Goal: Information Seeking & Learning: Understand process/instructions

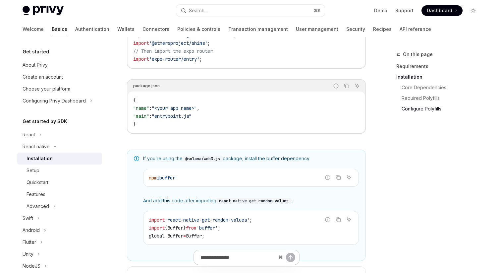
scroll to position [417, 0]
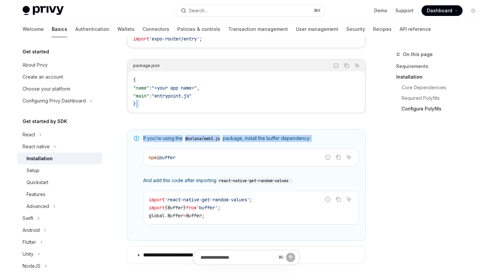
drag, startPoint x: 281, startPoint y: 125, endPoint x: 281, endPoint y: 147, distance: 21.6
click at [281, 147] on div "If you’re using the @solana/web3.js package, install the buffer dependency: Rep…" at bounding box center [251, 185] width 216 height 100
drag, startPoint x: 281, startPoint y: 147, endPoint x: 281, endPoint y: 129, distance: 17.6
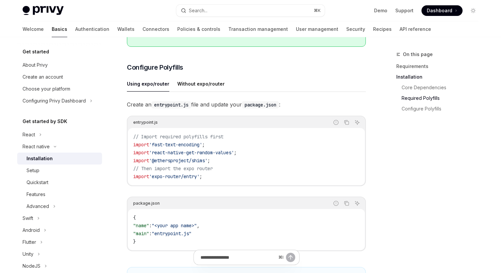
scroll to position [273, 0]
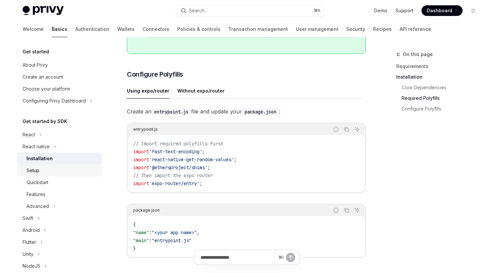
click at [83, 167] on div "Setup" at bounding box center [63, 170] width 72 height 8
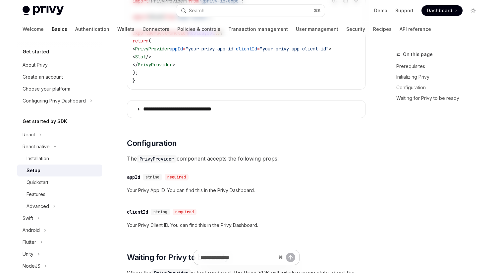
type textarea "*"
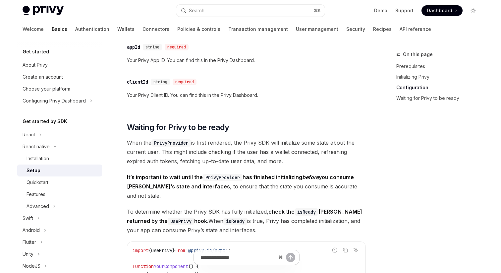
scroll to position [407, 0]
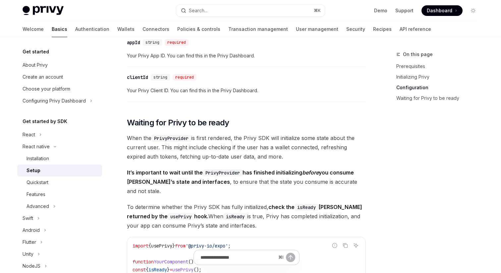
drag, startPoint x: 265, startPoint y: 130, endPoint x: 268, endPoint y: 163, distance: 33.3
click at [268, 163] on div "​ Prerequisites Before you begin, make sure you have set up your Privy app and …" at bounding box center [246, 42] width 239 height 733
click at [268, 161] on span "When the PrivyProvider is first rendered, the Privy SDK will initialize some st…" at bounding box center [246, 147] width 239 height 28
drag, startPoint x: 268, startPoint y: 163, endPoint x: 270, endPoint y: 191, distance: 27.6
click at [270, 191] on div "​ Prerequisites Before you begin, make sure you have set up your Privy app and …" at bounding box center [246, 42] width 239 height 733
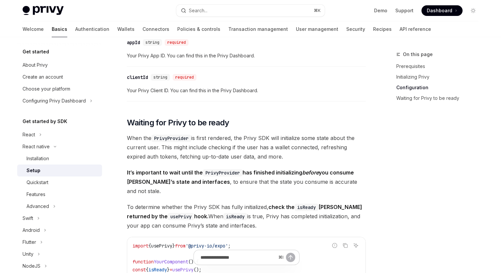
click at [270, 191] on div "​ Prerequisites Before you begin, make sure you have set up your Privy app and …" at bounding box center [246, 42] width 239 height 733
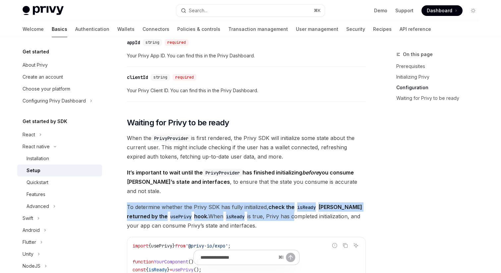
drag, startPoint x: 270, startPoint y: 191, endPoint x: 274, endPoint y: 210, distance: 19.6
click at [274, 210] on div "​ Prerequisites Before you begin, make sure you have set up your Privy app and …" at bounding box center [246, 42] width 239 height 733
click at [274, 210] on span "To determine whether the Privy SDK has fully initialized, check the isReady Boo…" at bounding box center [246, 216] width 239 height 28
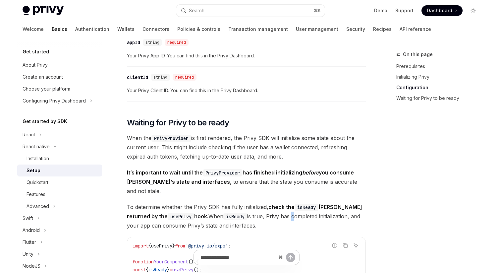
click at [274, 210] on span "To determine whether the Privy SDK has fully initialized, check the isReady Boo…" at bounding box center [246, 216] width 239 height 28
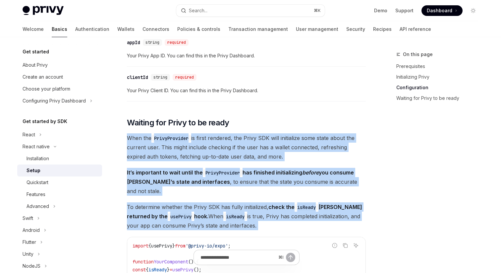
drag, startPoint x: 274, startPoint y: 210, endPoint x: 280, endPoint y: 153, distance: 57.3
click at [279, 154] on div "​ Prerequisites Before you begin, make sure you have set up your Privy app and …" at bounding box center [246, 42] width 239 height 733
click at [280, 153] on span "When the PrivyProvider is first rendered, the Privy SDK will initialize some st…" at bounding box center [246, 147] width 239 height 28
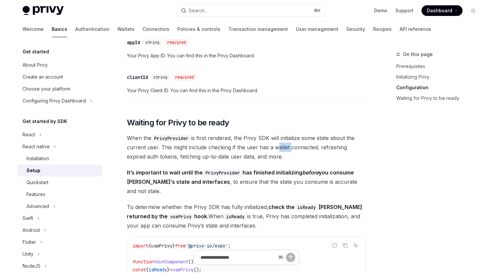
click at [280, 153] on span "When the PrivyProvider is first rendered, the Privy SDK will initialize some st…" at bounding box center [246, 147] width 239 height 28
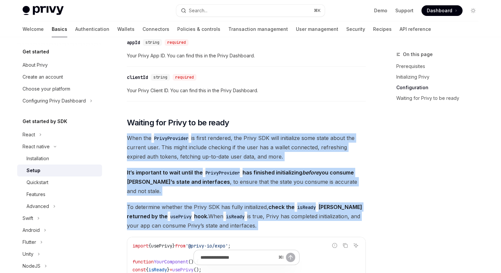
drag, startPoint x: 280, startPoint y: 153, endPoint x: 280, endPoint y: 209, distance: 56.0
click at [280, 207] on div "​ Prerequisites Before you begin, make sure you have set up your Privy app and …" at bounding box center [246, 42] width 239 height 733
click at [280, 209] on span "To determine whether the Privy SDK has fully initialized, check the isReady Boo…" at bounding box center [246, 216] width 239 height 28
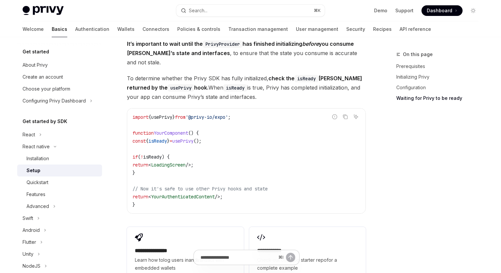
scroll to position [536, 0]
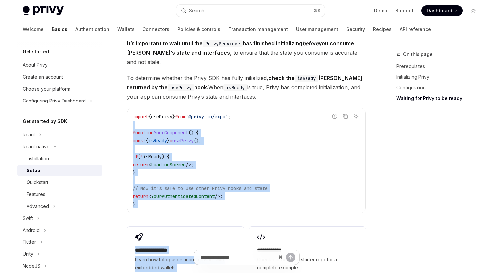
drag, startPoint x: 280, startPoint y: 209, endPoint x: 289, endPoint y: 120, distance: 89.7
click at [289, 120] on code "import { usePrivy } from '@privy-io/expo' ; function YourComponent () { const {…" at bounding box center [247, 160] width 228 height 95
drag, startPoint x: 289, startPoint y: 120, endPoint x: 278, endPoint y: 200, distance: 80.9
click at [278, 200] on code "import { usePrivy } from '@privy-io/expo' ; function YourComponent () { const {…" at bounding box center [247, 160] width 228 height 95
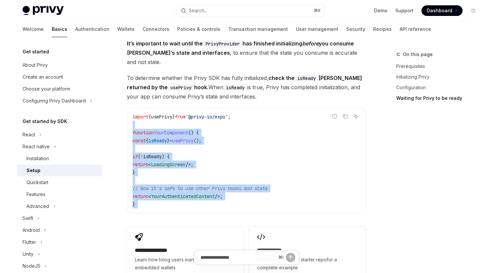
click at [278, 200] on code "import { usePrivy } from '@privy-io/expo' ; function YourComponent () { const {…" at bounding box center [247, 160] width 228 height 95
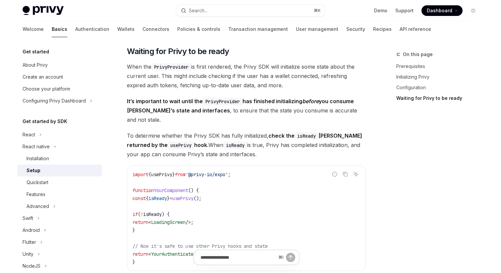
scroll to position [476, 0]
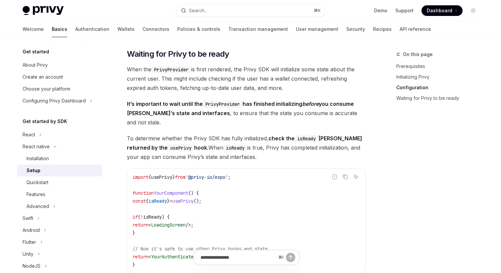
drag, startPoint x: 284, startPoint y: 52, endPoint x: 291, endPoint y: 152, distance: 100.7
click at [291, 152] on span "To determine whether the Privy SDK has fully initialized, check the isReady Boo…" at bounding box center [246, 148] width 239 height 28
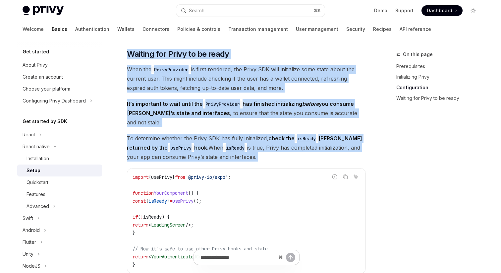
drag, startPoint x: 291, startPoint y: 152, endPoint x: 292, endPoint y: 47, distance: 105.1
drag, startPoint x: 292, startPoint y: 47, endPoint x: 289, endPoint y: 149, distance: 102.2
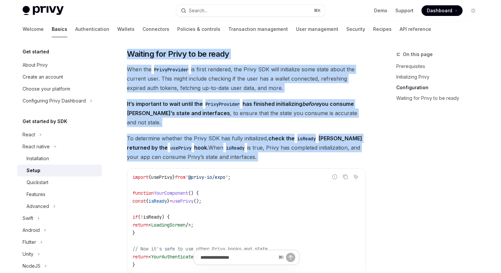
click at [289, 149] on span "To determine whether the Privy SDK has fully initialized, check the isReady Boo…" at bounding box center [246, 148] width 239 height 28
drag, startPoint x: 289, startPoint y: 149, endPoint x: 289, endPoint y: 53, distance: 96.2
click at [289, 53] on h2 "​ Waiting for Privy to be ready" at bounding box center [246, 54] width 239 height 11
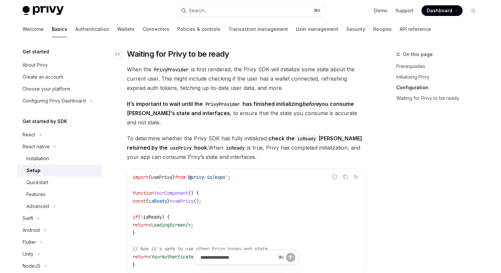
click at [289, 53] on h2 "​ Waiting for Privy to be ready" at bounding box center [246, 54] width 239 height 11
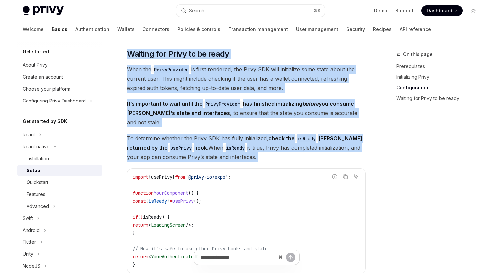
drag, startPoint x: 289, startPoint y: 53, endPoint x: 290, endPoint y: 149, distance: 95.8
click at [290, 149] on span "To determine whether the Privy SDK has fully initialized, check the isReady Boo…" at bounding box center [246, 148] width 239 height 28
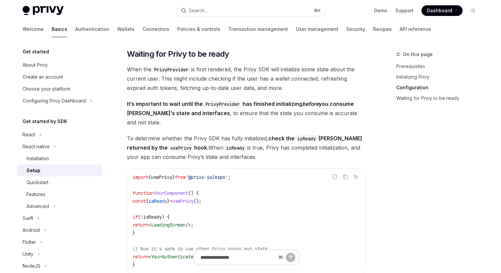
drag, startPoint x: 290, startPoint y: 150, endPoint x: 290, endPoint y: 42, distance: 108.1
drag, startPoint x: 290, startPoint y: 42, endPoint x: 290, endPoint y: 107, distance: 65.0
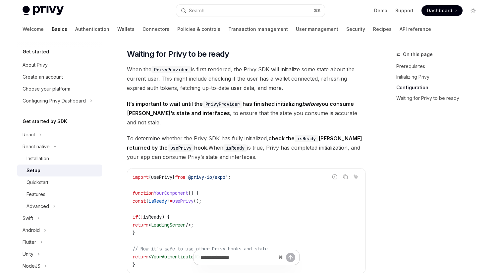
click at [290, 107] on strong "It’s important to wait until the PrivyProvider has finished initializing before…" at bounding box center [240, 108] width 227 height 16
click at [380, 207] on div "On this page Prerequisites Initializing Privy Configuration Waiting for Privy t…" at bounding box center [250, 4] width 467 height 887
